Goal: Obtain resource: Obtain resource

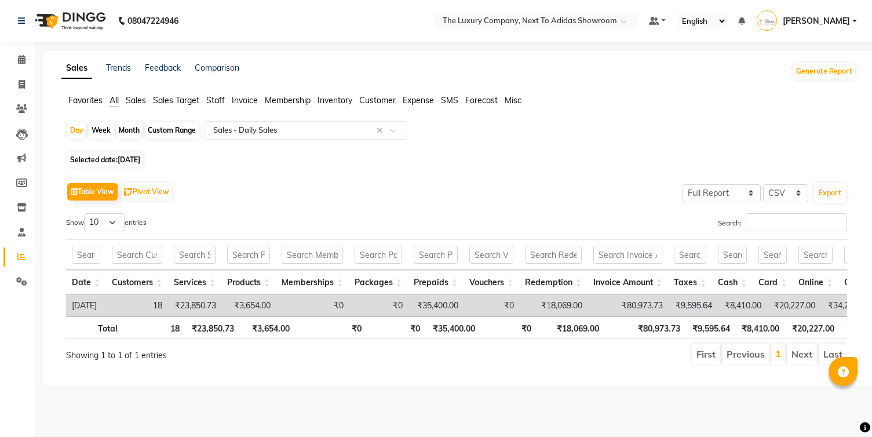
select select "full_report"
select select "csv"
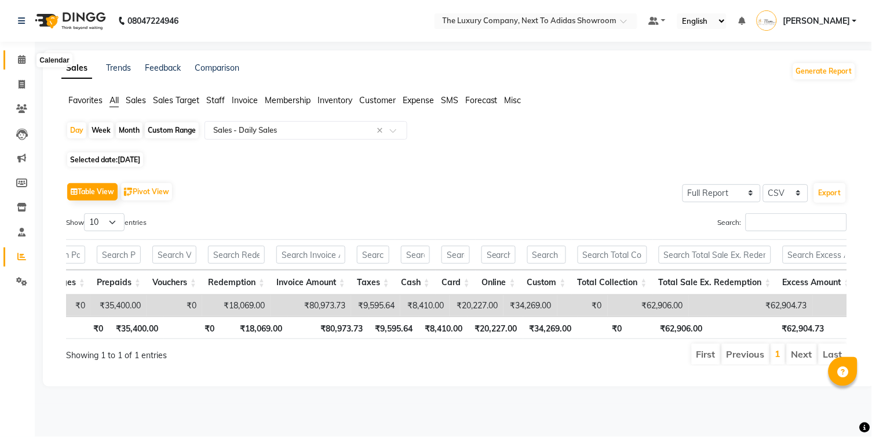
click at [16, 56] on span at bounding box center [22, 59] width 20 height 13
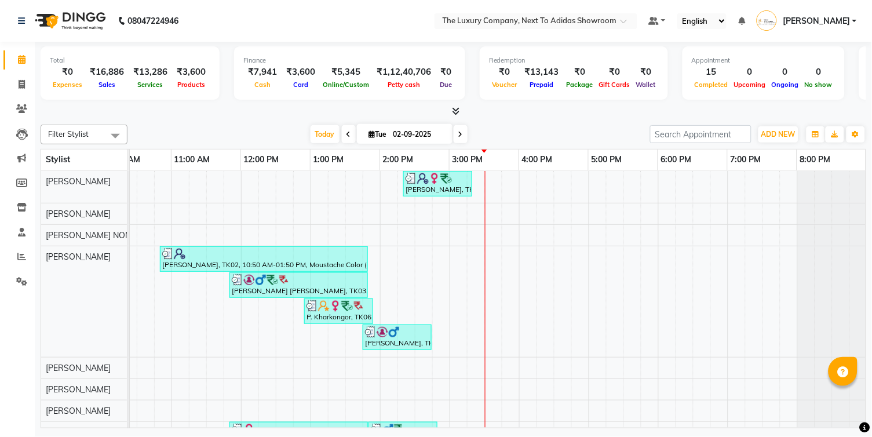
scroll to position [0, 167]
click at [17, 255] on icon at bounding box center [21, 256] width 9 height 9
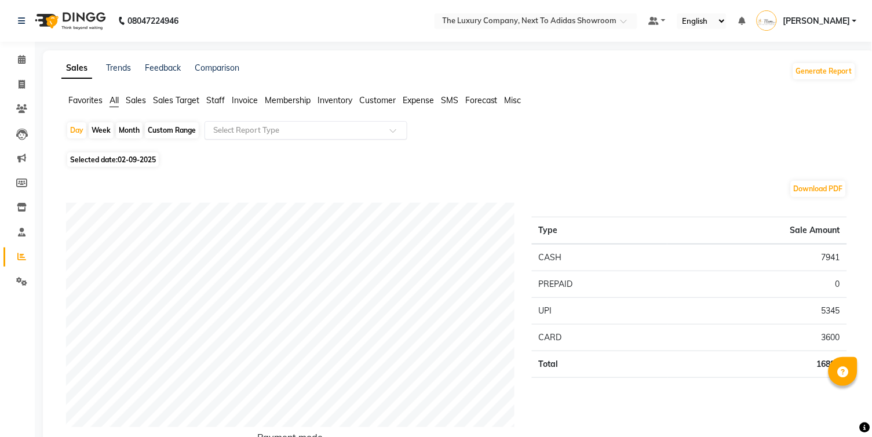
click at [271, 129] on input "text" at bounding box center [294, 131] width 167 height 12
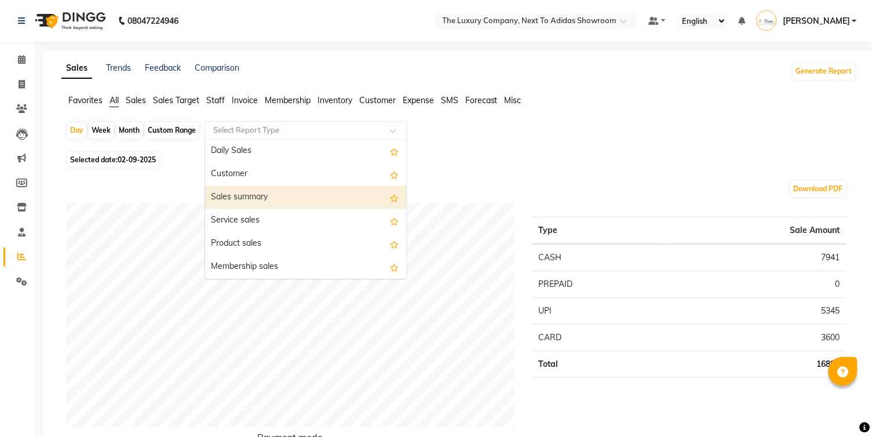
click at [255, 196] on div "Sales summary" at bounding box center [306, 197] width 202 height 23
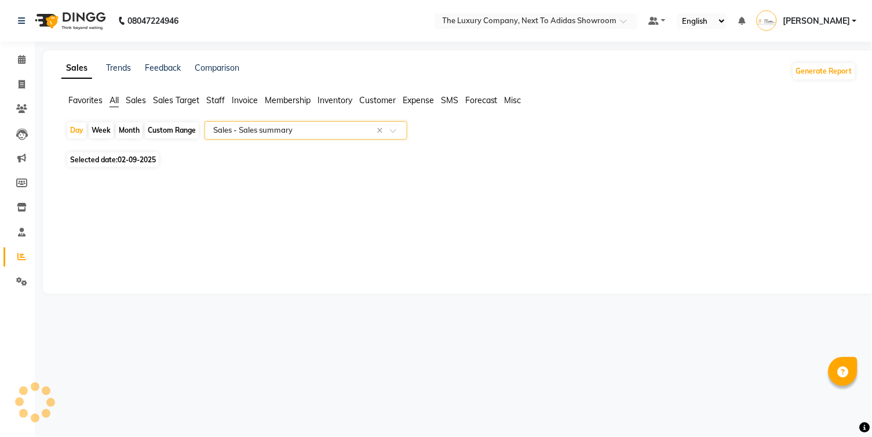
select select "full_report"
select select "csv"
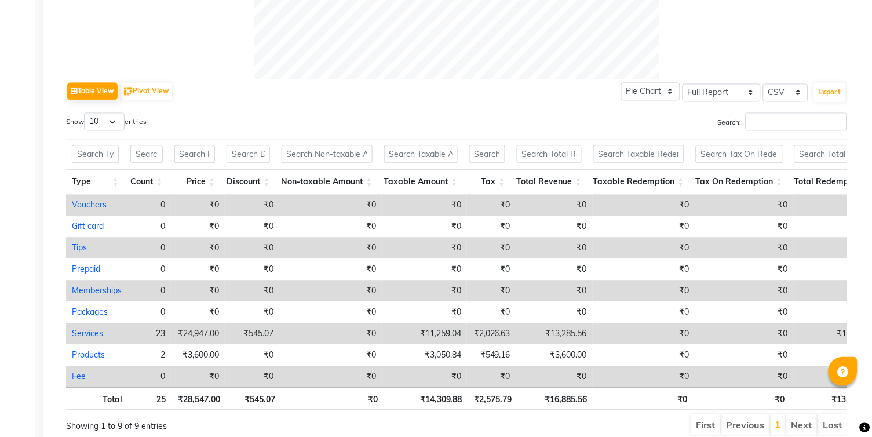
scroll to position [524, 0]
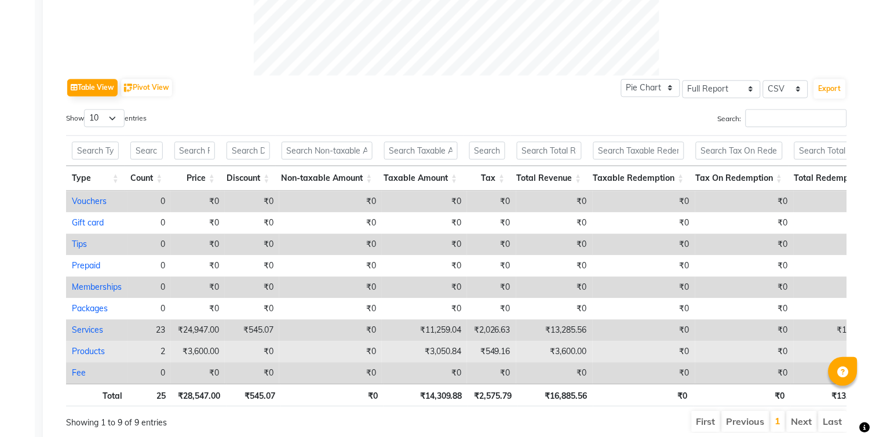
click at [94, 346] on link "Products" at bounding box center [88, 351] width 33 height 10
select select "full_report"
select select "csv"
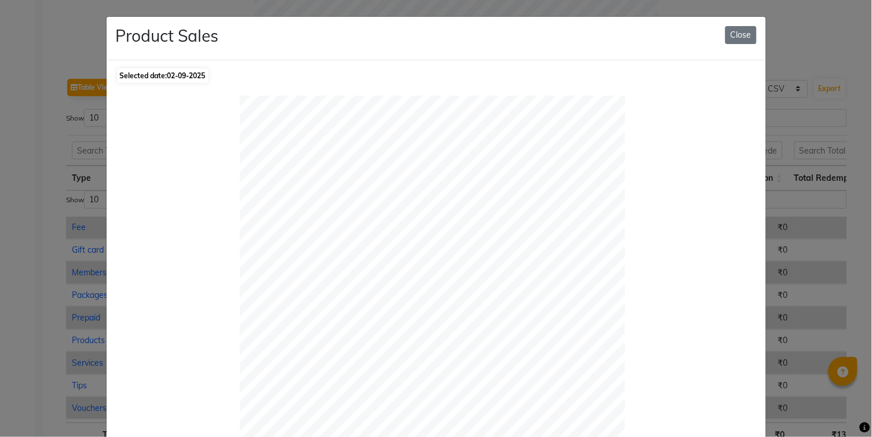
scroll to position [0, 0]
click at [736, 32] on button "Close" at bounding box center [740, 35] width 31 height 18
